Goal: Information Seeking & Learning: Learn about a topic

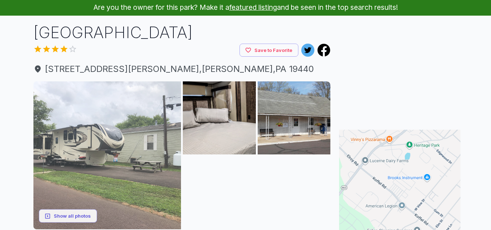
scroll to position [73, 0]
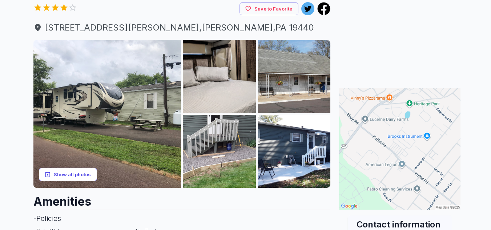
click at [72, 170] on button "Show all photos" at bounding box center [68, 174] width 58 height 13
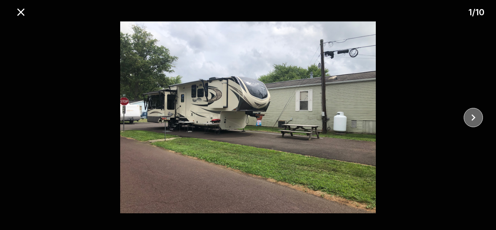
click at [470, 114] on icon "close" at bounding box center [473, 117] width 13 height 13
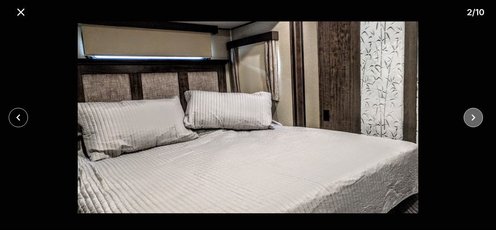
click at [470, 114] on icon "close" at bounding box center [473, 117] width 13 height 13
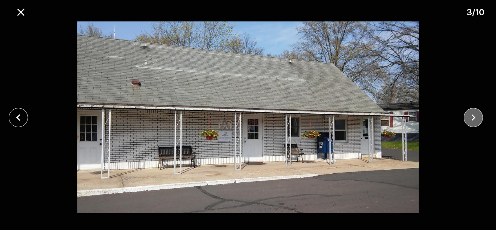
click at [470, 114] on icon "close" at bounding box center [473, 117] width 13 height 13
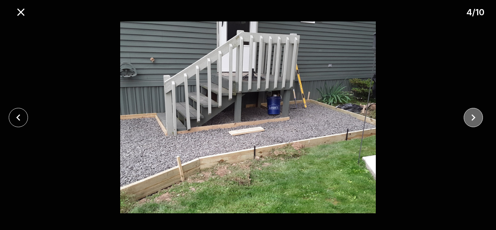
click at [470, 114] on icon "close" at bounding box center [473, 117] width 13 height 13
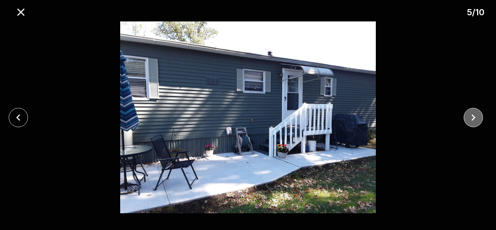
click at [470, 114] on icon "close" at bounding box center [473, 117] width 13 height 13
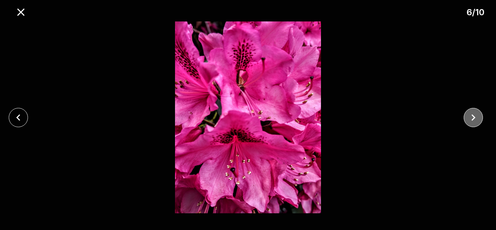
click at [470, 114] on icon "close" at bounding box center [473, 117] width 13 height 13
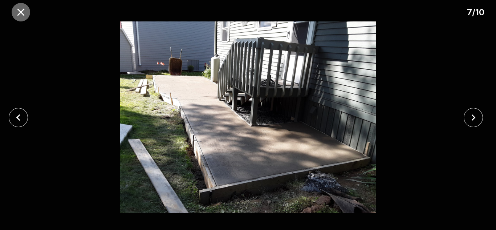
click at [20, 8] on icon "close" at bounding box center [21, 12] width 13 height 13
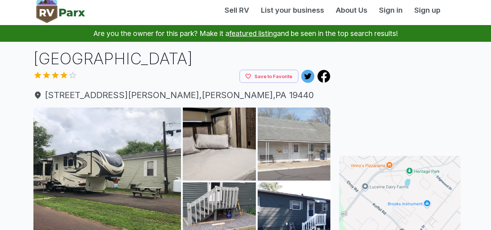
scroll to position [0, 0]
